Goal: Transaction & Acquisition: Purchase product/service

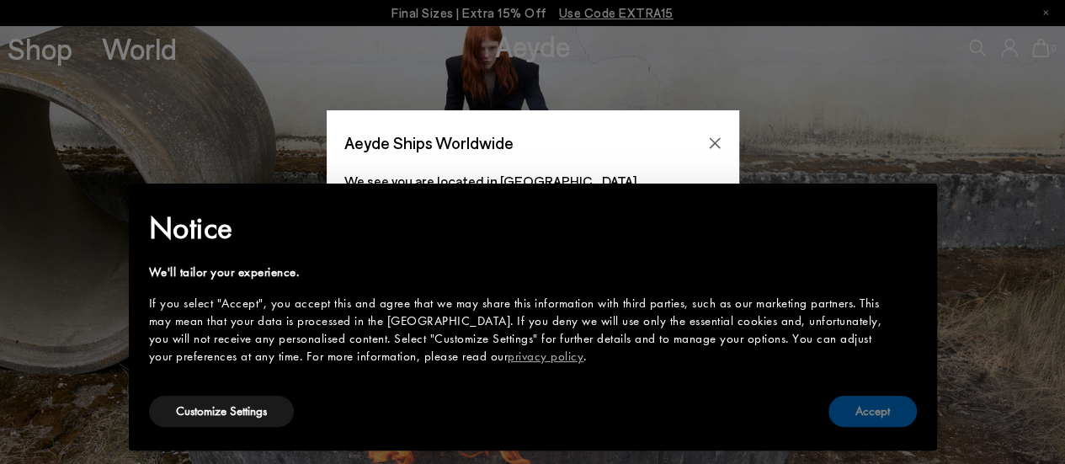
click at [882, 418] on button "Accept" at bounding box center [872, 411] width 88 height 31
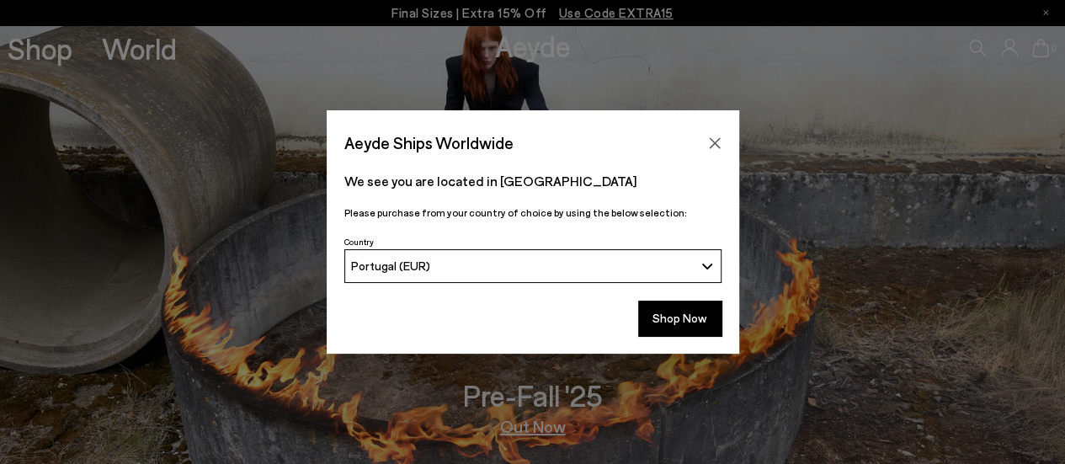
click at [693, 336] on div "Shop Now" at bounding box center [533, 322] width 412 height 62
click at [698, 318] on button "Shop Now" at bounding box center [679, 317] width 83 height 35
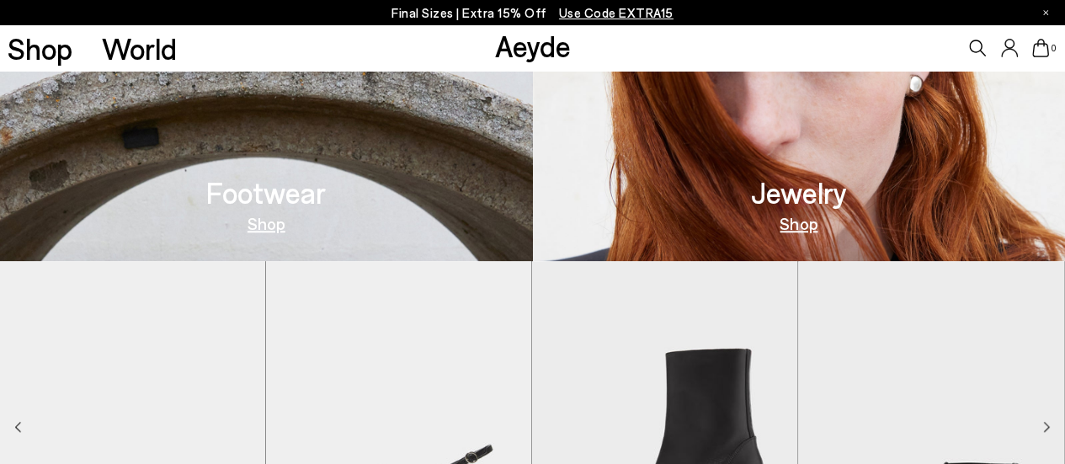
scroll to position [589, 0]
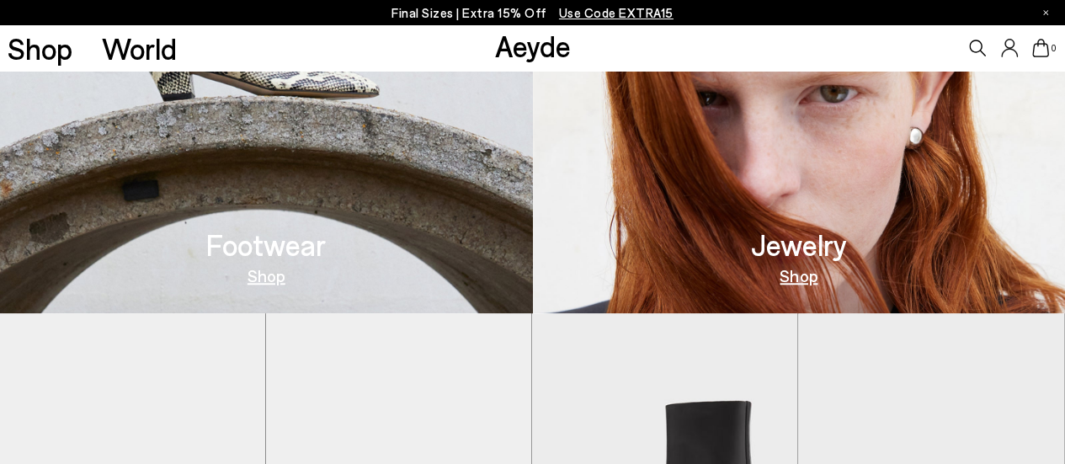
click at [279, 274] on link "Shop" at bounding box center [266, 275] width 38 height 17
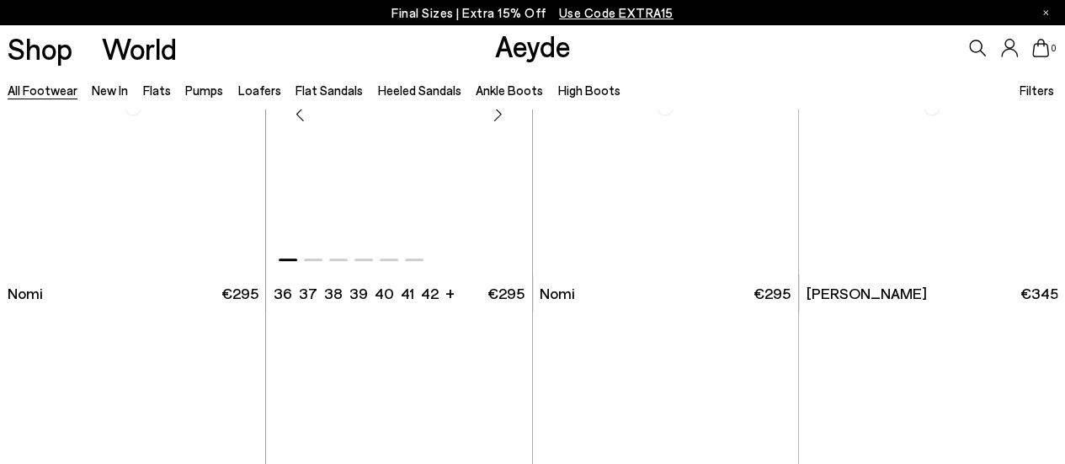
scroll to position [84, 0]
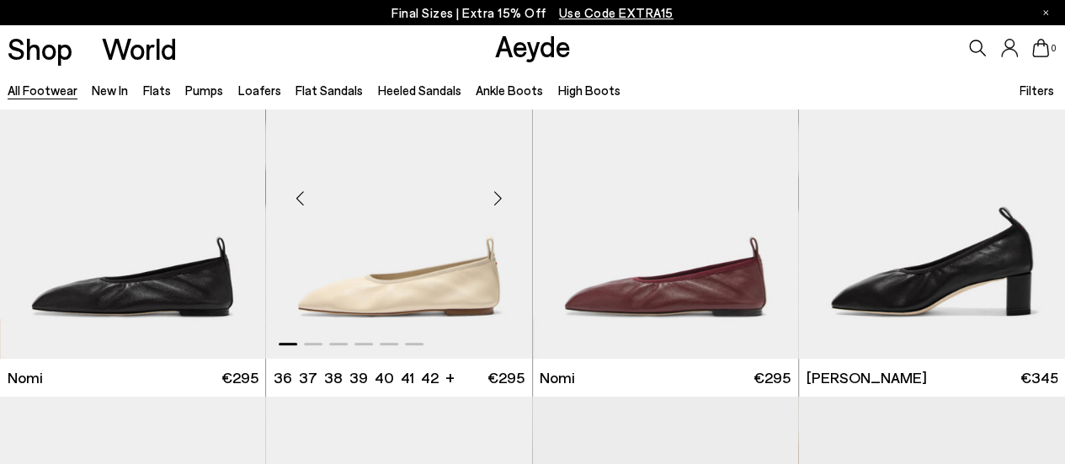
click at [507, 197] on div "Next slide" at bounding box center [498, 198] width 50 height 50
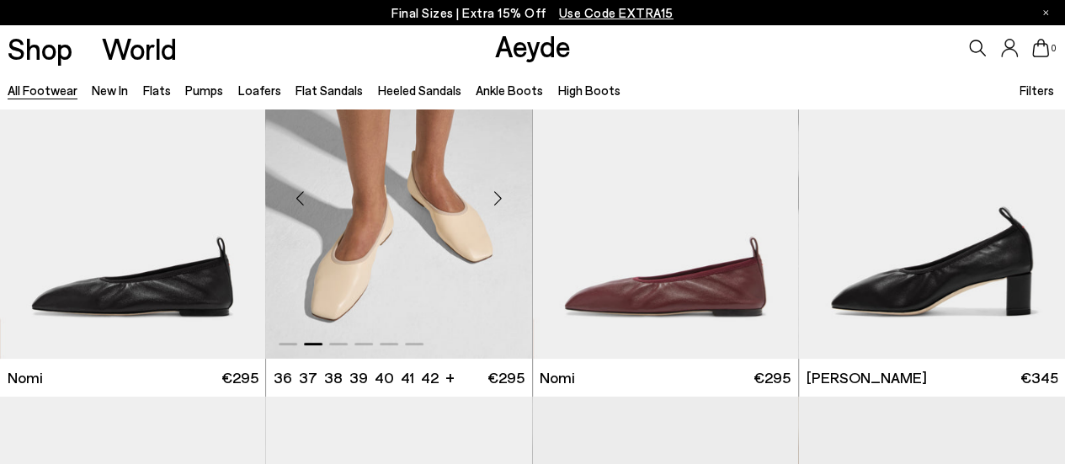
click at [507, 197] on div "Next slide" at bounding box center [498, 198] width 50 height 50
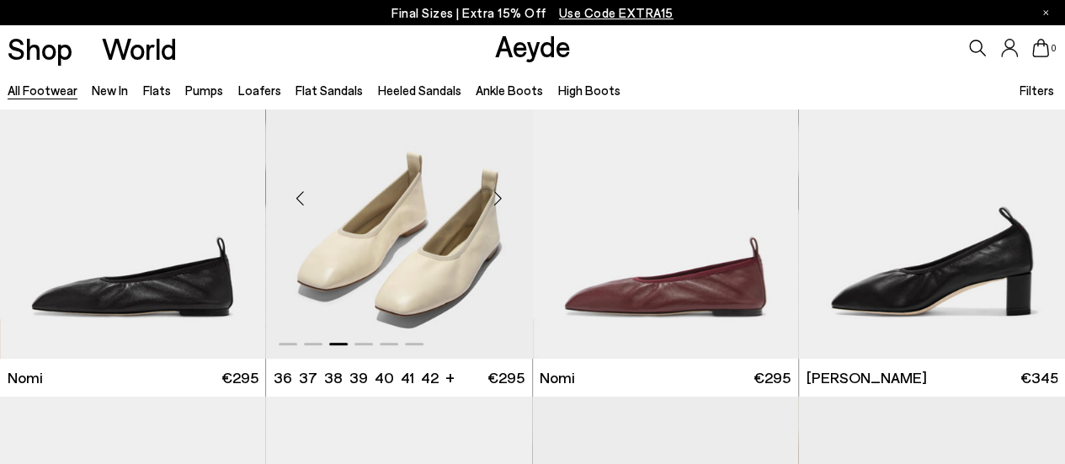
click at [507, 197] on div "Next slide" at bounding box center [498, 198] width 50 height 50
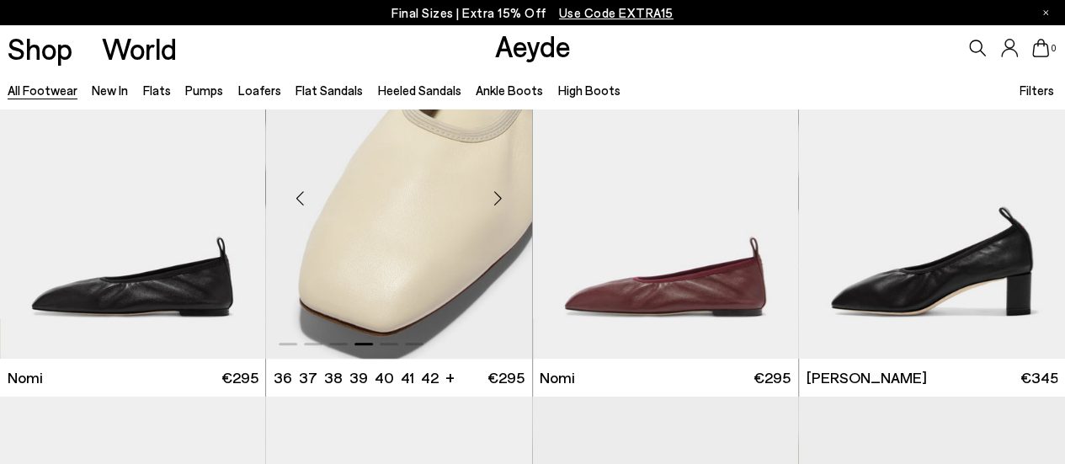
click at [507, 197] on div "Next slide" at bounding box center [498, 198] width 50 height 50
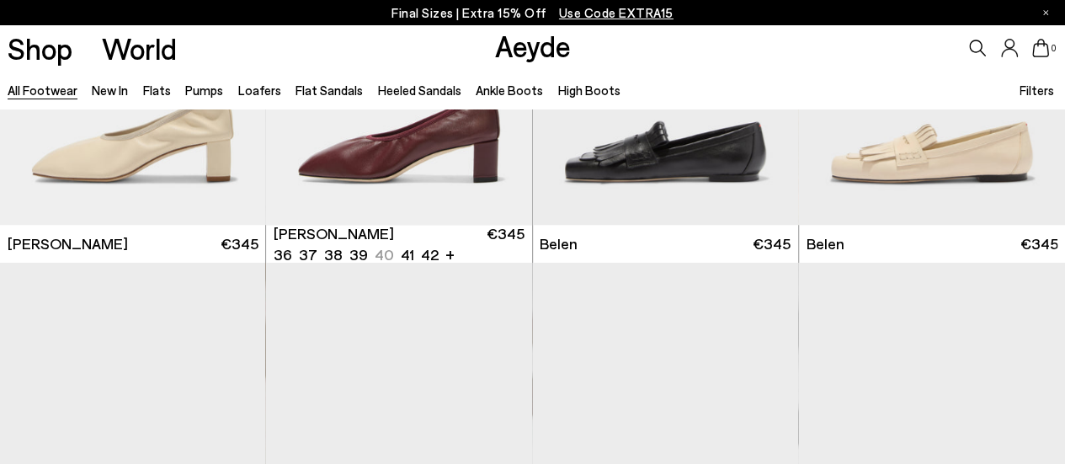
scroll to position [505, 0]
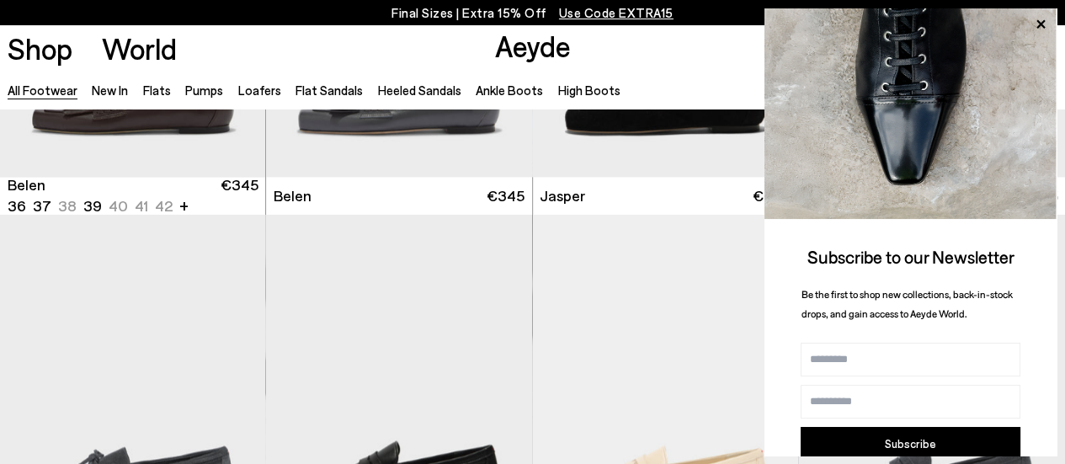
scroll to position [1094, 0]
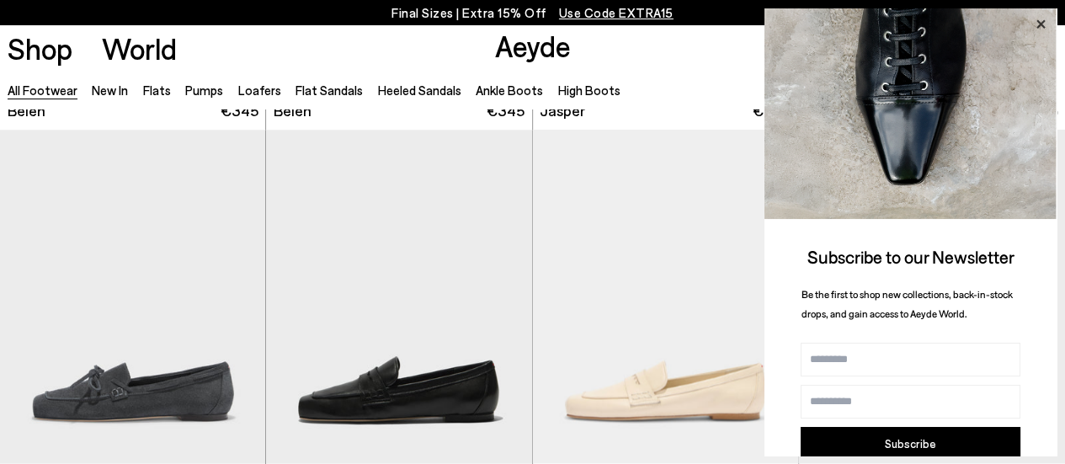
click at [1044, 16] on icon at bounding box center [1040, 24] width 22 height 22
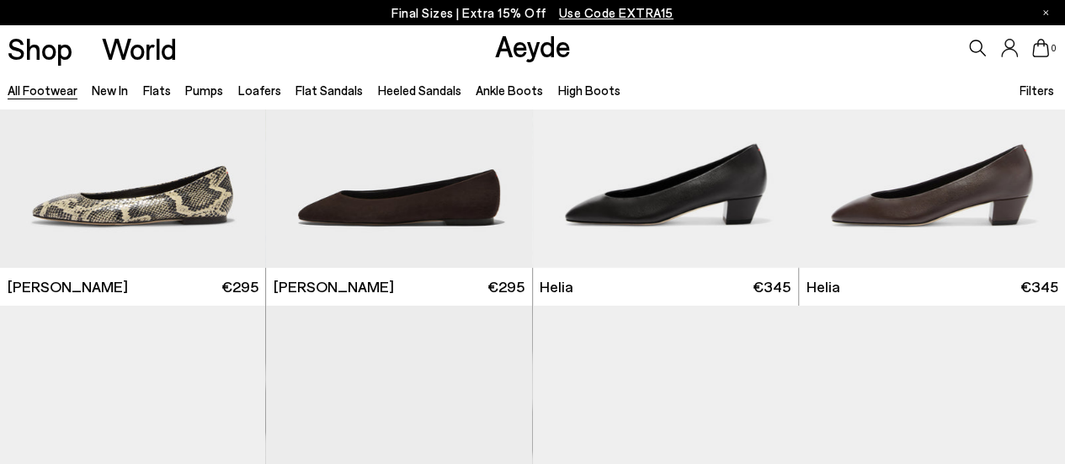
scroll to position [3114, 0]
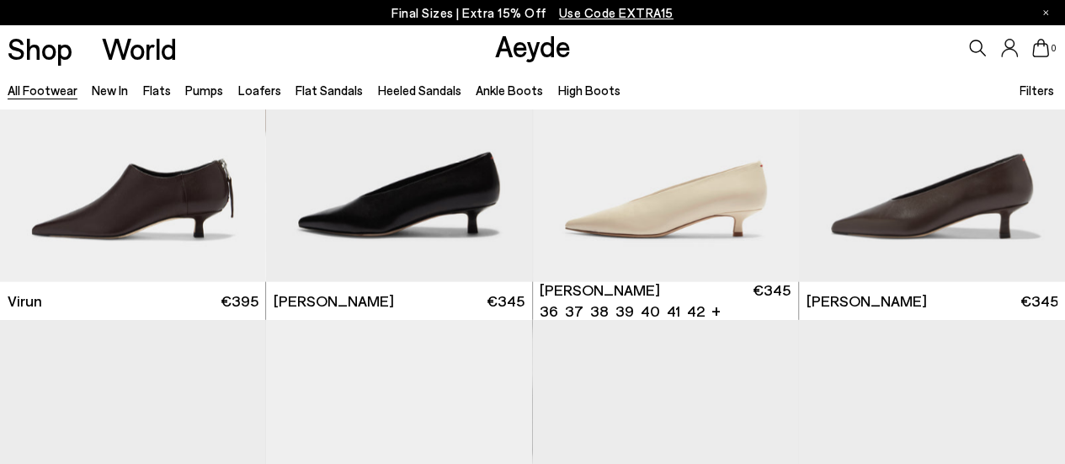
scroll to position [4966, 0]
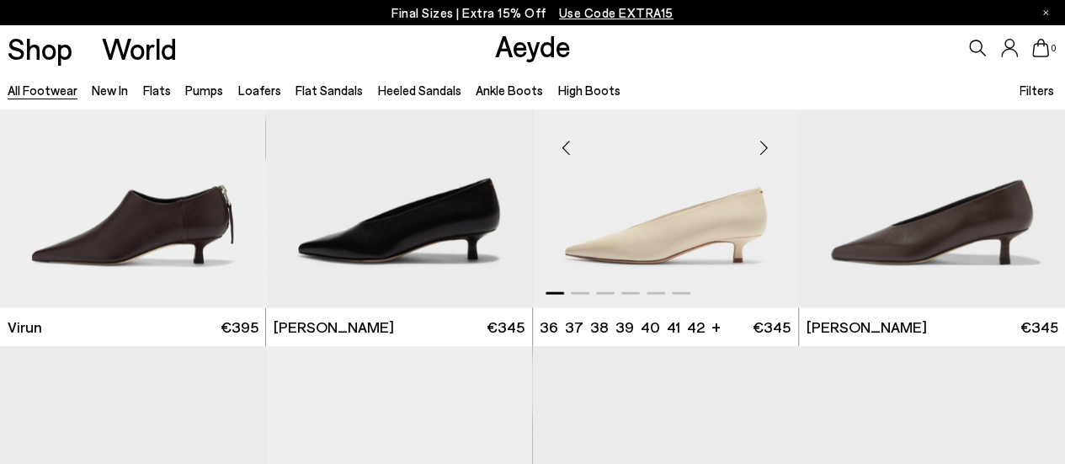
click at [757, 151] on div "Next slide" at bounding box center [764, 147] width 50 height 50
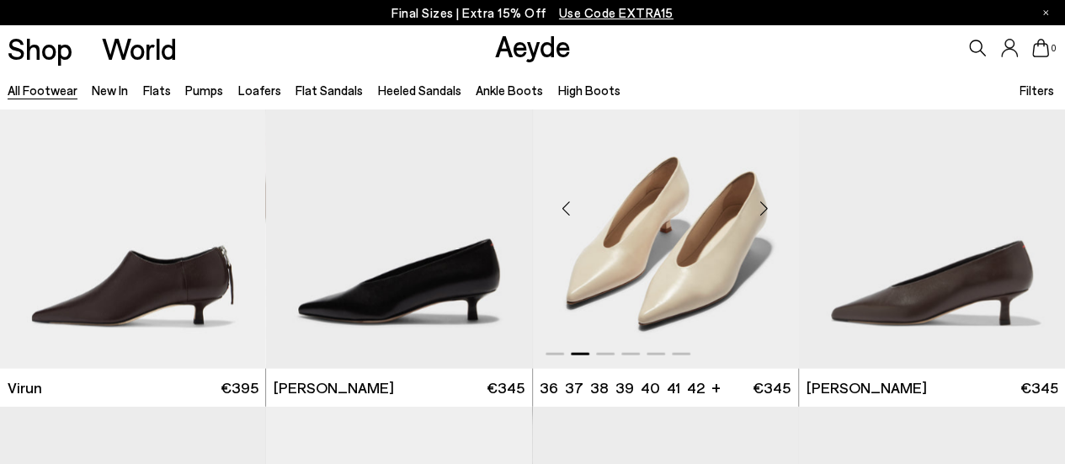
scroll to position [4881, 0]
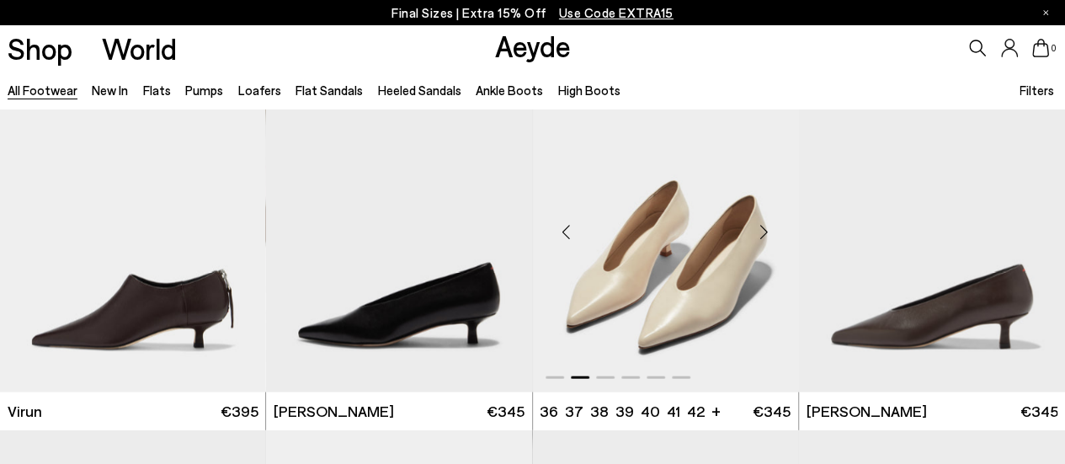
click at [766, 228] on div "Next slide" at bounding box center [764, 231] width 50 height 50
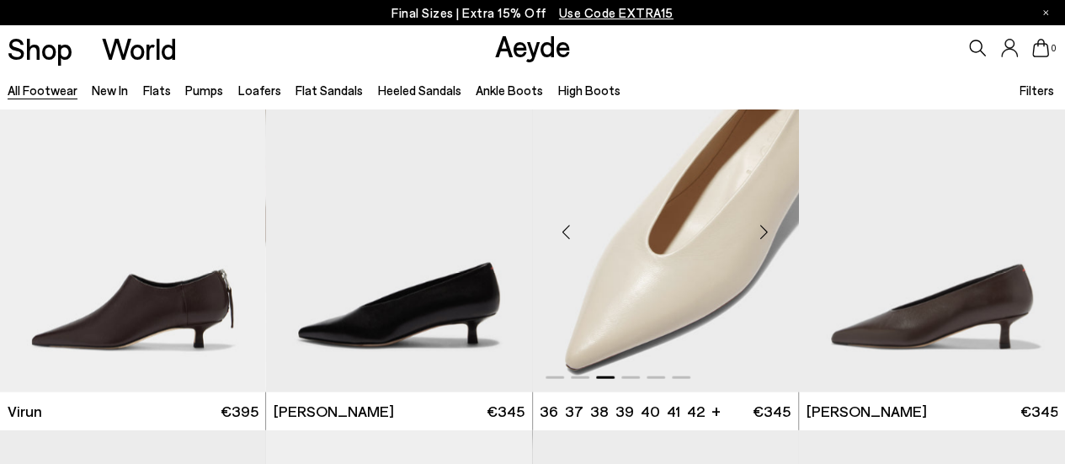
click at [766, 228] on div "Next slide" at bounding box center [764, 231] width 50 height 50
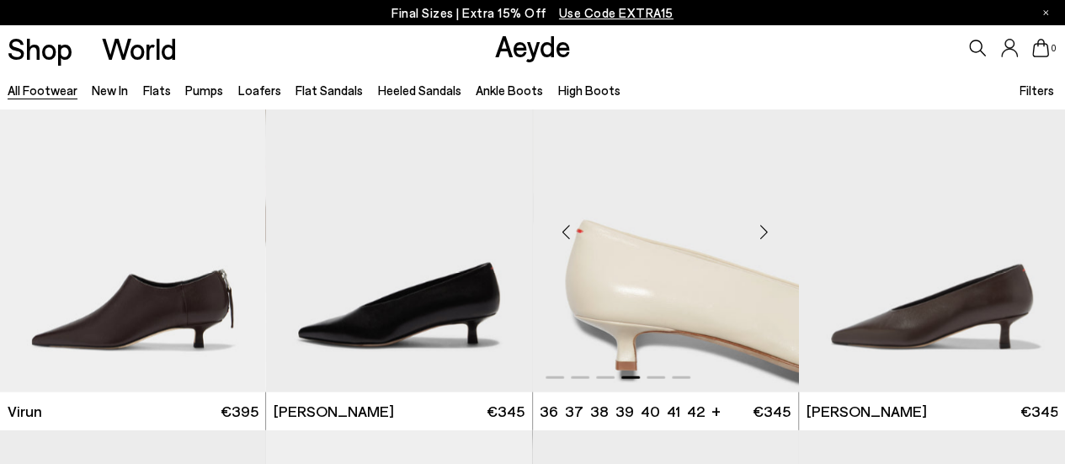
click at [762, 231] on div "Next slide" at bounding box center [764, 231] width 50 height 50
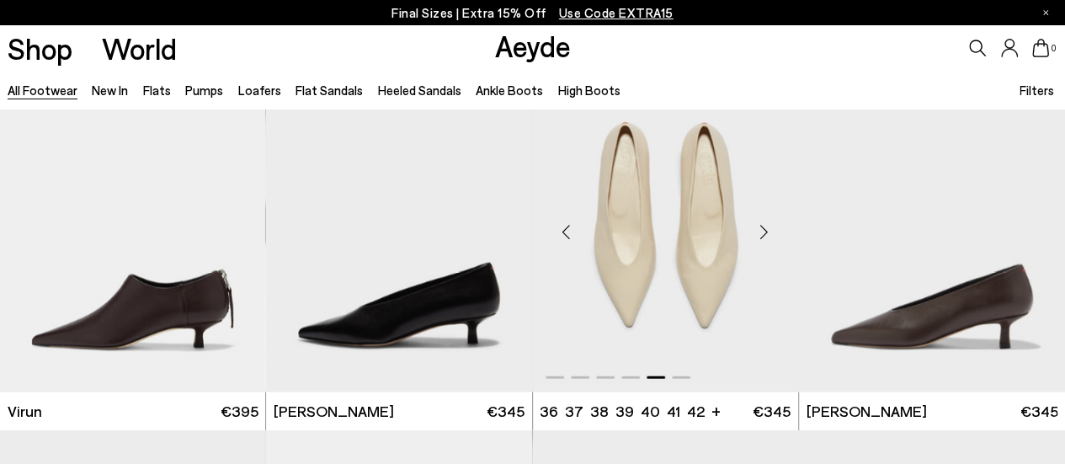
click at [762, 231] on div "Next slide" at bounding box center [764, 231] width 50 height 50
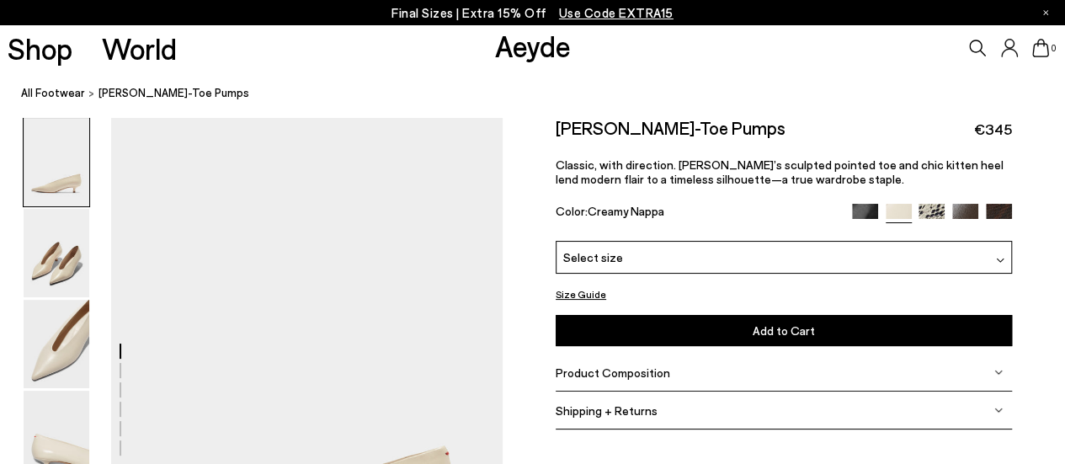
click at [766, 157] on p "Classic, with direction. Clara’s sculpted pointed toe and chic kitten heel lend…" at bounding box center [783, 171] width 456 height 29
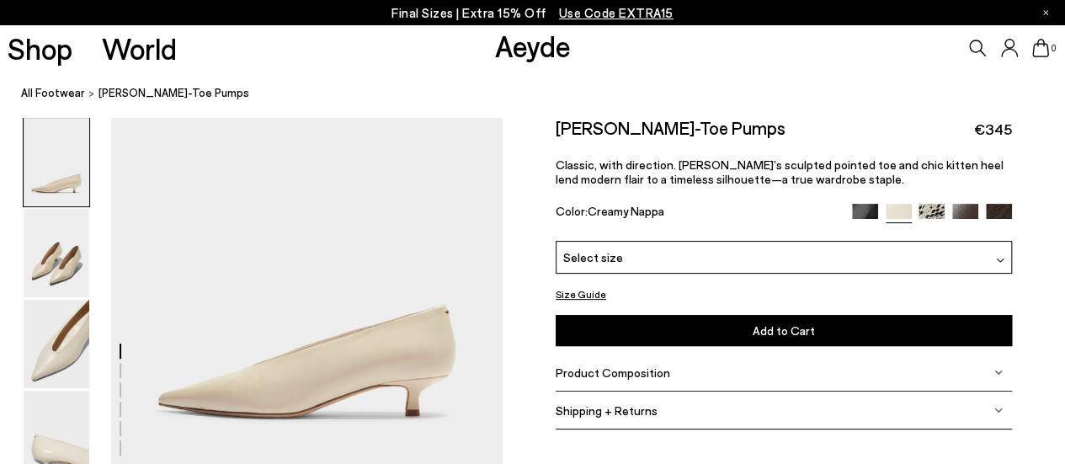
scroll to position [168, 0]
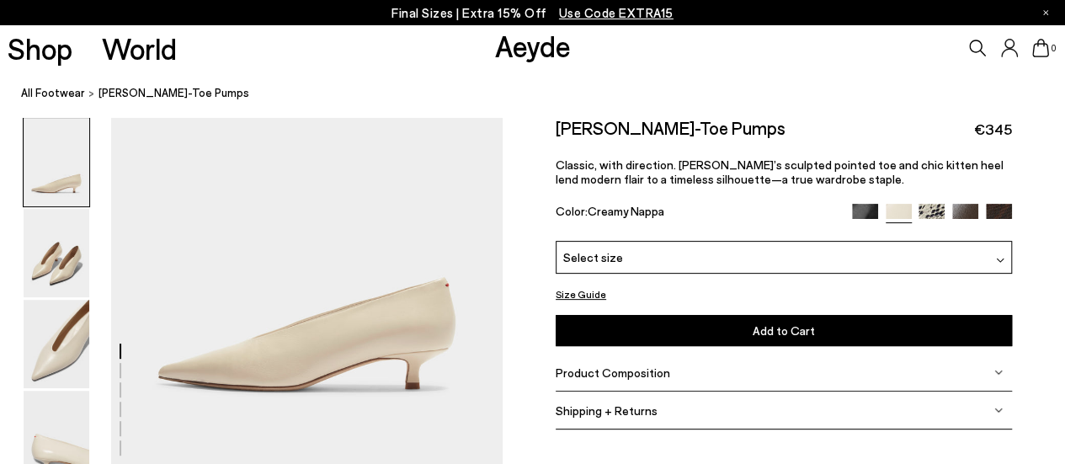
click at [745, 245] on div "Select size" at bounding box center [783, 257] width 456 height 33
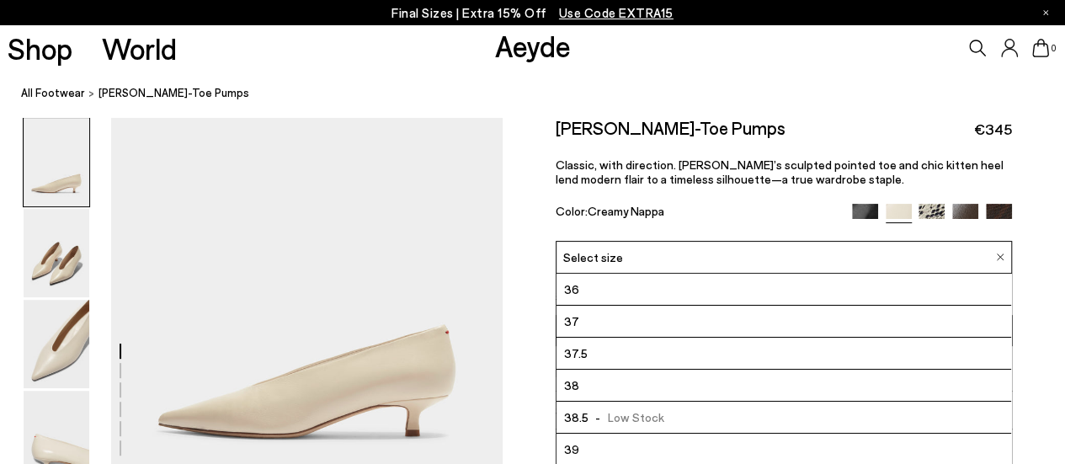
scroll to position [84, 0]
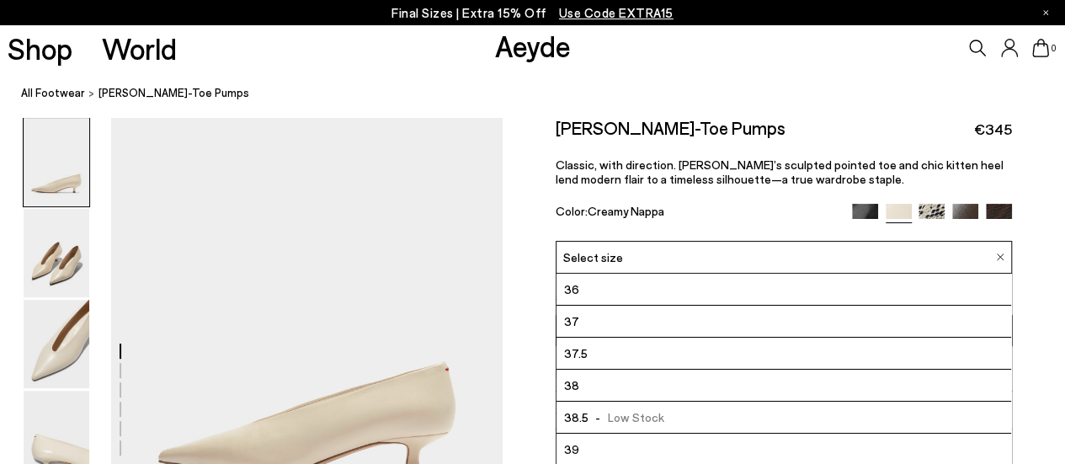
click at [1050, 266] on div "Size Guide Shoes Belt Our shoes come in European sizing. The easiest way to mea…" at bounding box center [783, 280] width 562 height 326
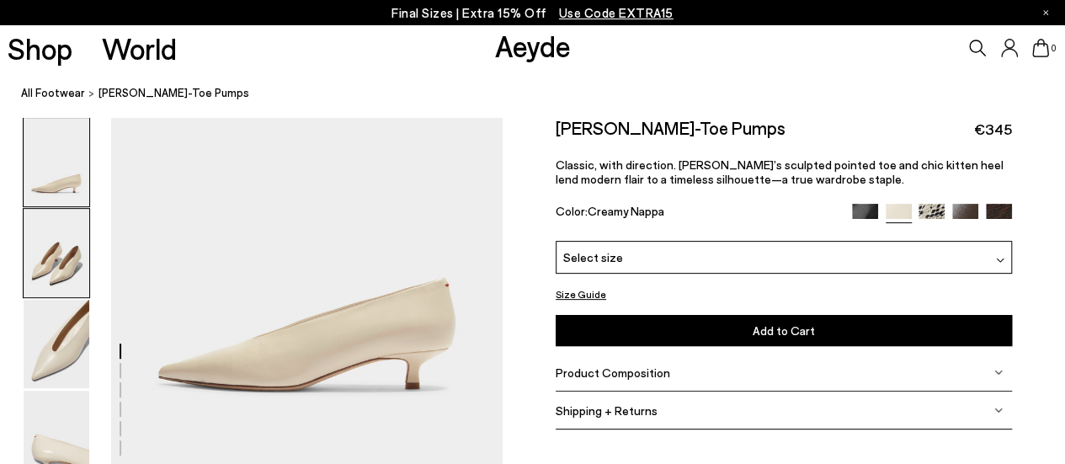
click at [39, 277] on img at bounding box center [57, 253] width 66 height 88
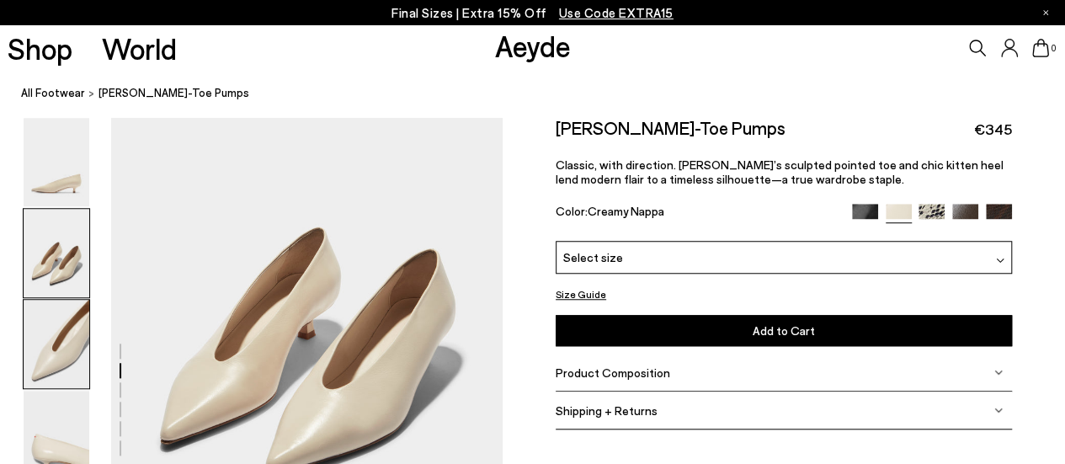
click at [72, 317] on img at bounding box center [57, 344] width 66 height 88
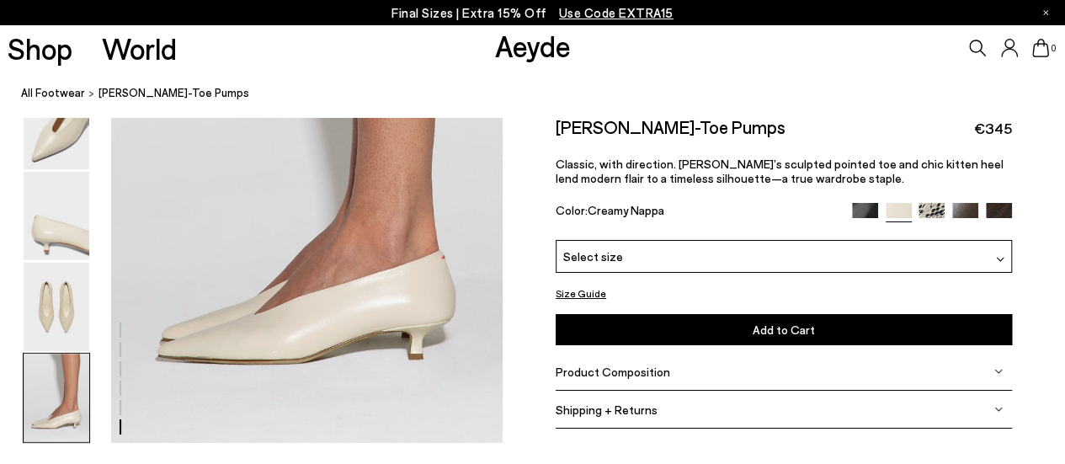
scroll to position [2732, 0]
